Goal: Transaction & Acquisition: Subscribe to service/newsletter

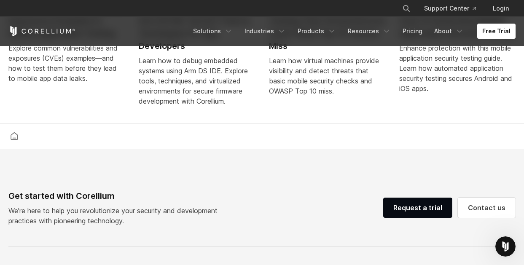
scroll to position [1644, 0]
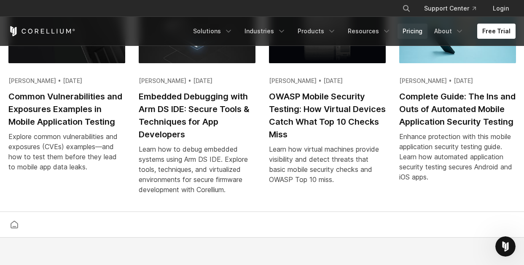
click at [422, 31] on link "Pricing" at bounding box center [413, 31] width 30 height 15
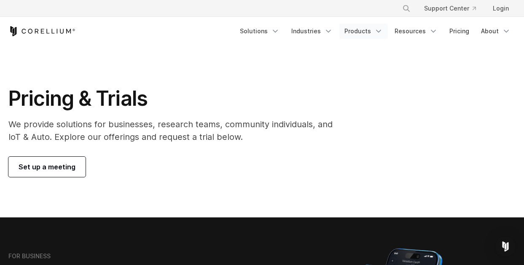
click at [365, 32] on link "Products" at bounding box center [363, 31] width 48 height 15
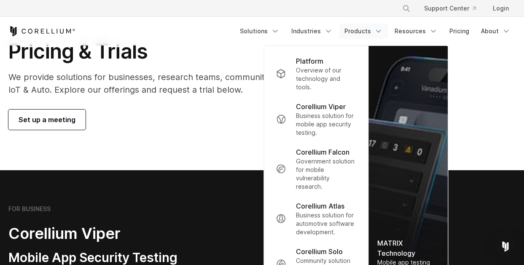
scroll to position [200, 0]
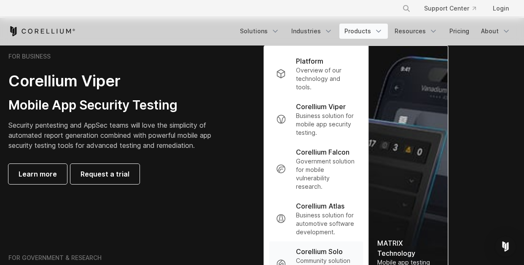
click at [333, 252] on p "Corellium Solo" at bounding box center [319, 252] width 47 height 10
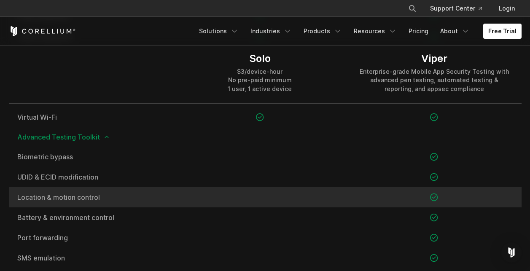
scroll to position [843, 0]
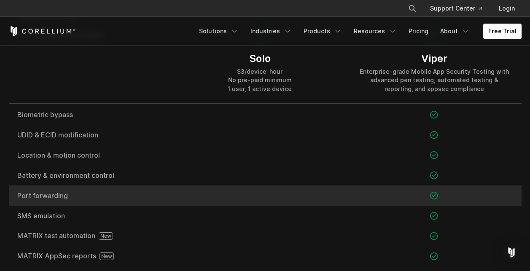
click at [400, 197] on div at bounding box center [434, 195] width 174 height 20
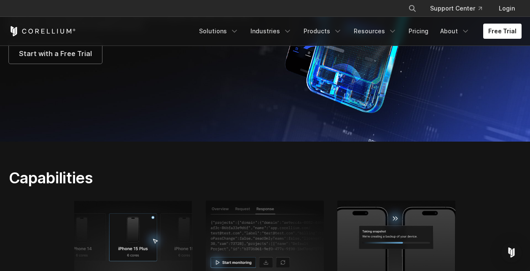
scroll to position [0, 0]
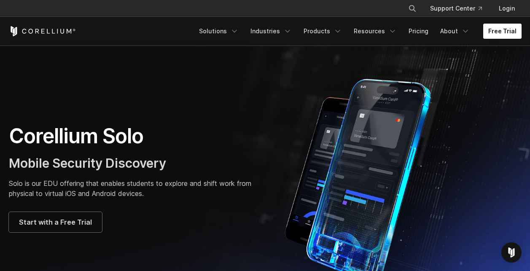
click at [508, 33] on link "Free Trial" at bounding box center [502, 31] width 38 height 15
